Goal: Transaction & Acquisition: Purchase product/service

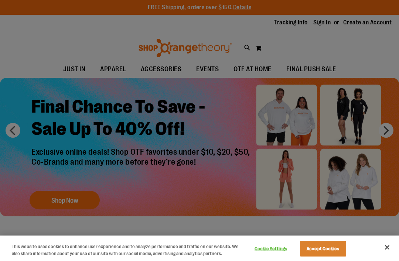
click at [394, 128] on div at bounding box center [199, 130] width 399 height 261
click at [387, 132] on div at bounding box center [199, 130] width 399 height 261
click at [52, 200] on div at bounding box center [199, 130] width 399 height 261
click at [50, 196] on div at bounding box center [199, 130] width 399 height 261
click at [50, 200] on div at bounding box center [199, 130] width 399 height 261
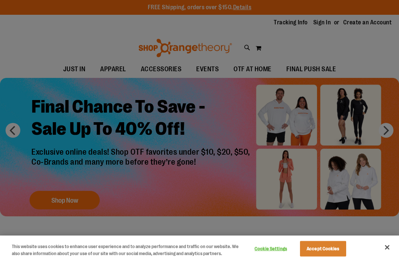
click at [53, 198] on div at bounding box center [199, 130] width 399 height 261
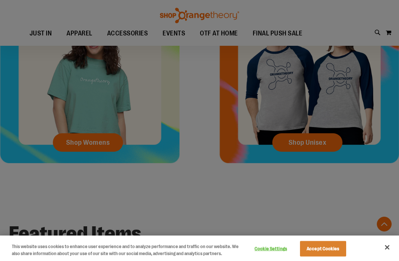
scroll to position [301, 0]
click at [78, 143] on div at bounding box center [199, 130] width 399 height 261
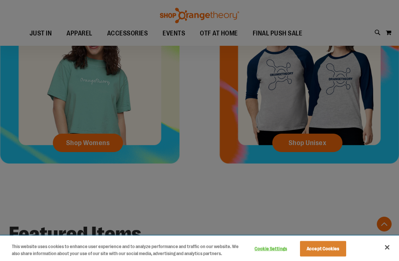
click at [388, 256] on button "Close" at bounding box center [387, 248] width 16 height 16
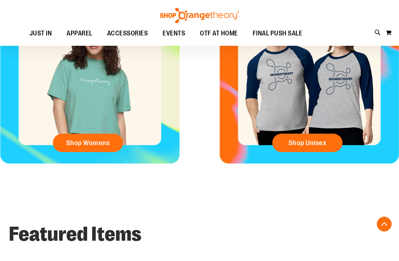
click at [80, 143] on span "Shop Womens" at bounding box center [88, 143] width 44 height 8
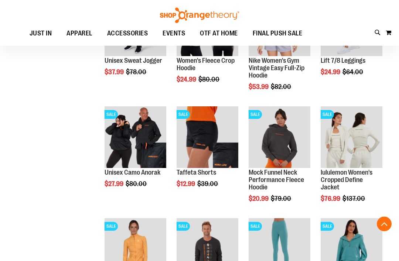
scroll to position [488, 0]
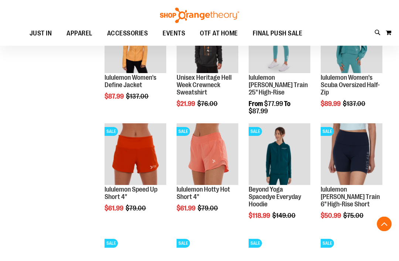
scroll to position [695, 0]
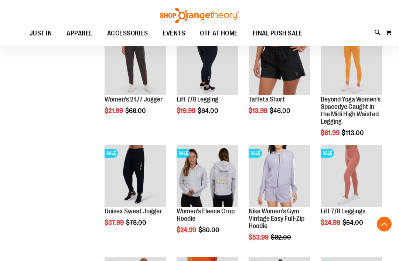
scroll to position [330, 0]
